Goal: Task Accomplishment & Management: Manage account settings

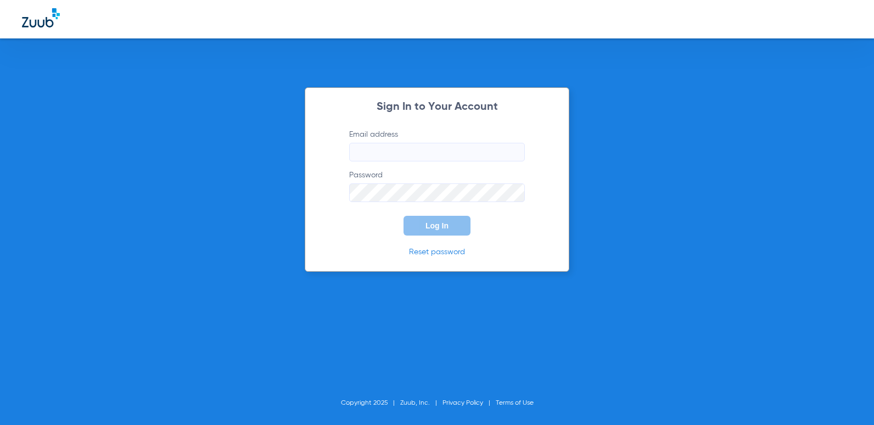
click at [362, 159] on input "Email address" at bounding box center [437, 152] width 176 height 19
